Goal: Information Seeking & Learning: Learn about a topic

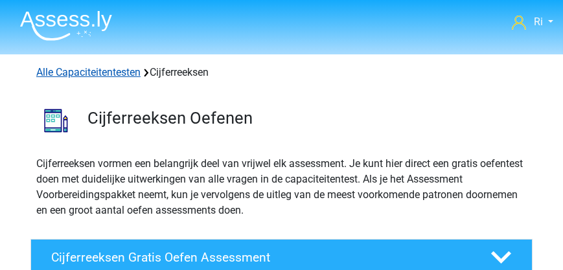
click at [89, 71] on link "Alle Capaciteitentesten" at bounding box center [88, 72] width 104 height 12
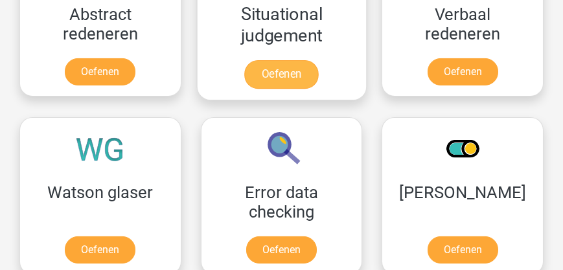
scroll to position [1422, 0]
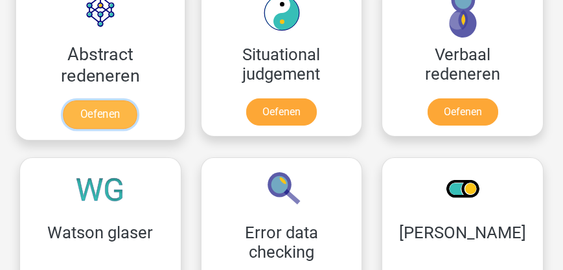
click at [104, 113] on link "Oefenen" at bounding box center [101, 114] width 74 height 29
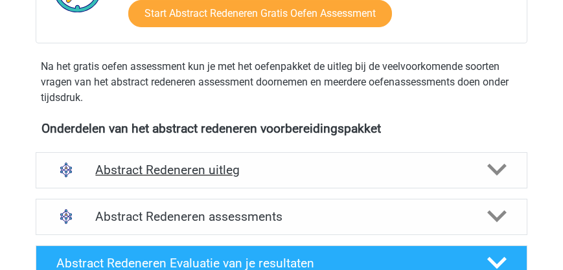
scroll to position [407, 0]
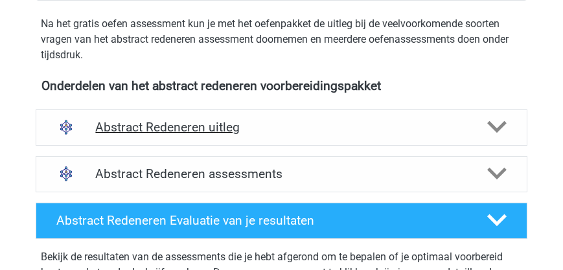
click at [196, 128] on h4 "Abstract Redeneren uitleg" at bounding box center [281, 127] width 372 height 15
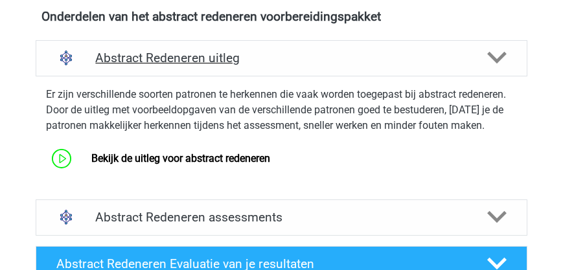
scroll to position [481, 0]
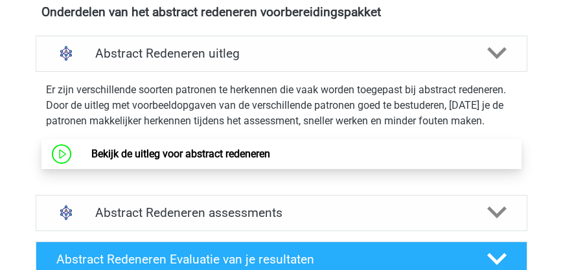
click at [185, 148] on link "Bekijk de uitleg voor abstract redeneren" at bounding box center [180, 154] width 179 height 12
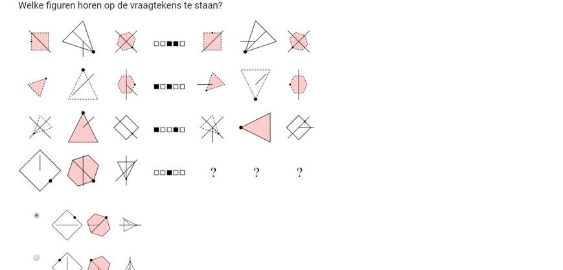
scroll to position [1704, 0]
